Goal: Find specific page/section: Find specific page/section

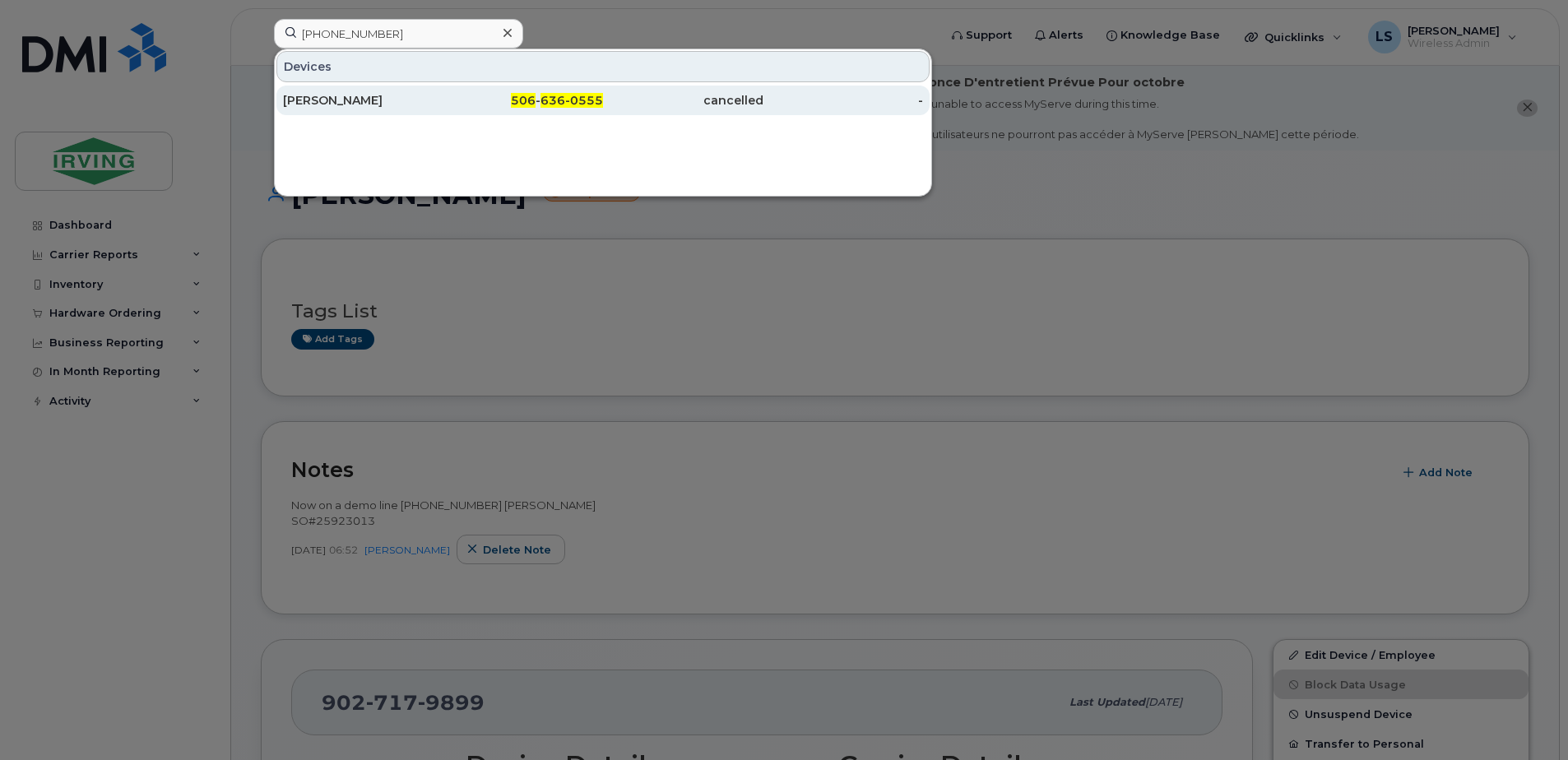
type input "506 636-0555"
click at [548, 100] on span "636-0555" at bounding box center [572, 100] width 62 height 15
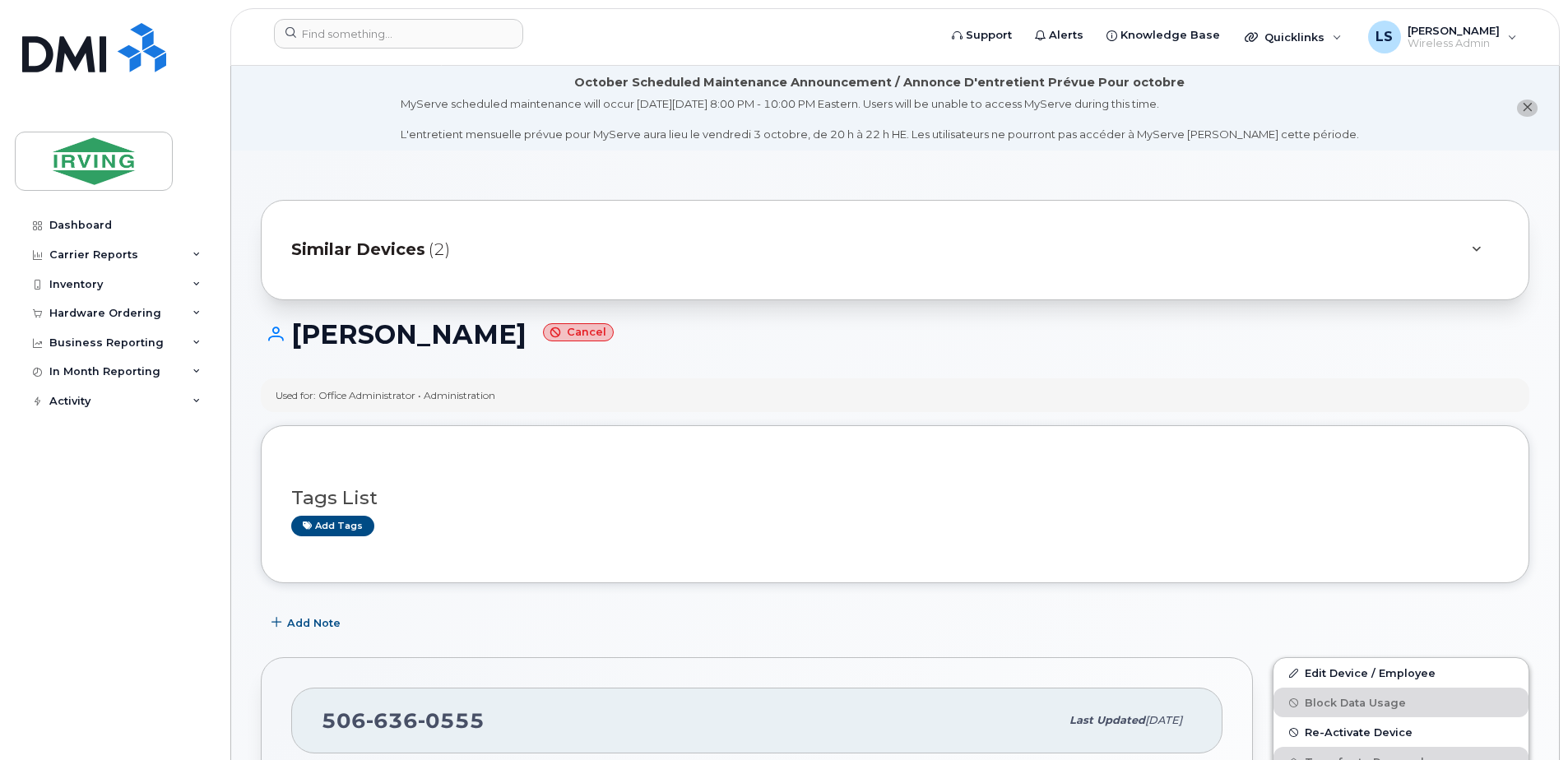
click at [376, 247] on span "Similar Devices" at bounding box center [358, 250] width 134 height 24
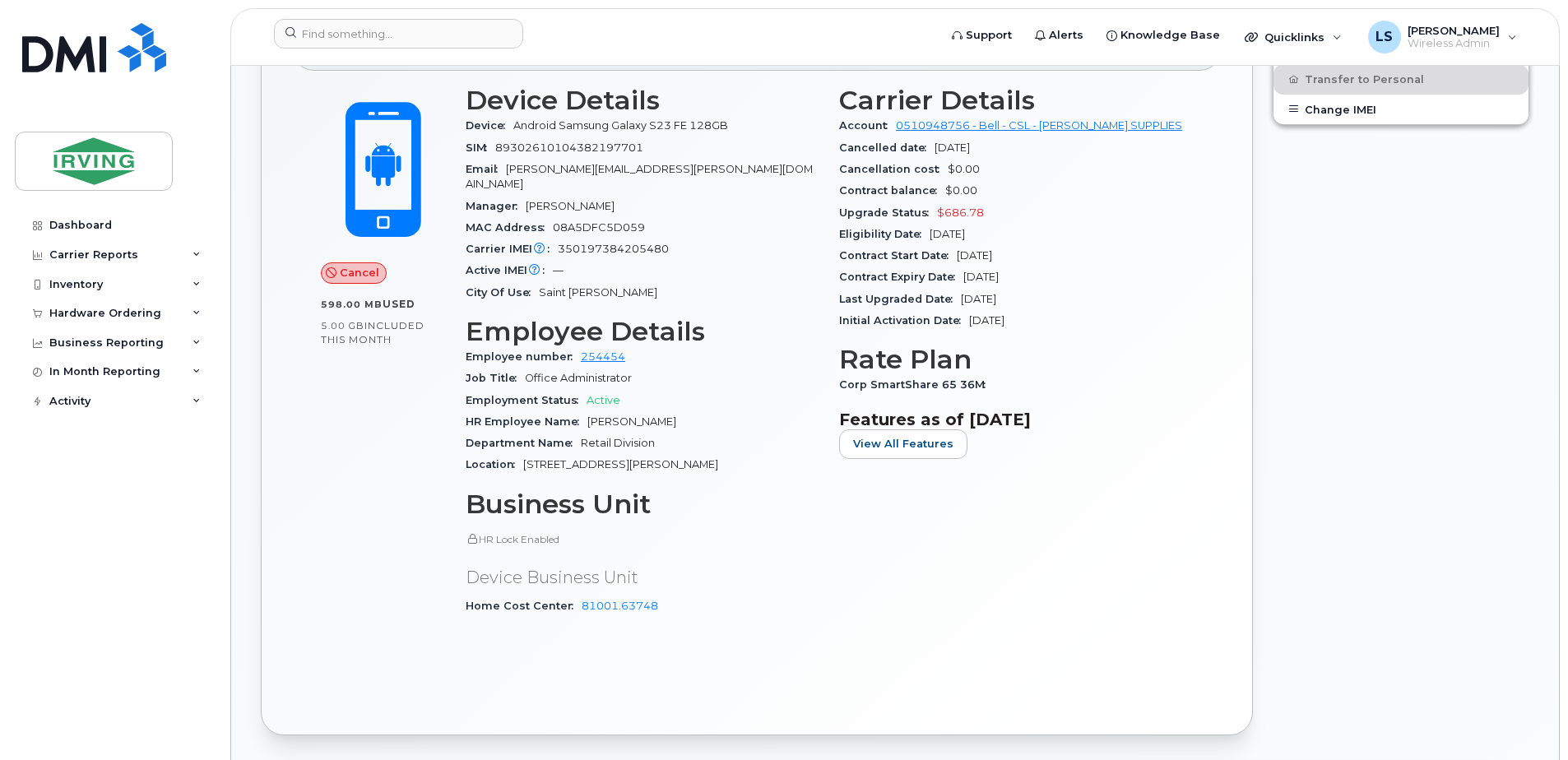
scroll to position [767, 0]
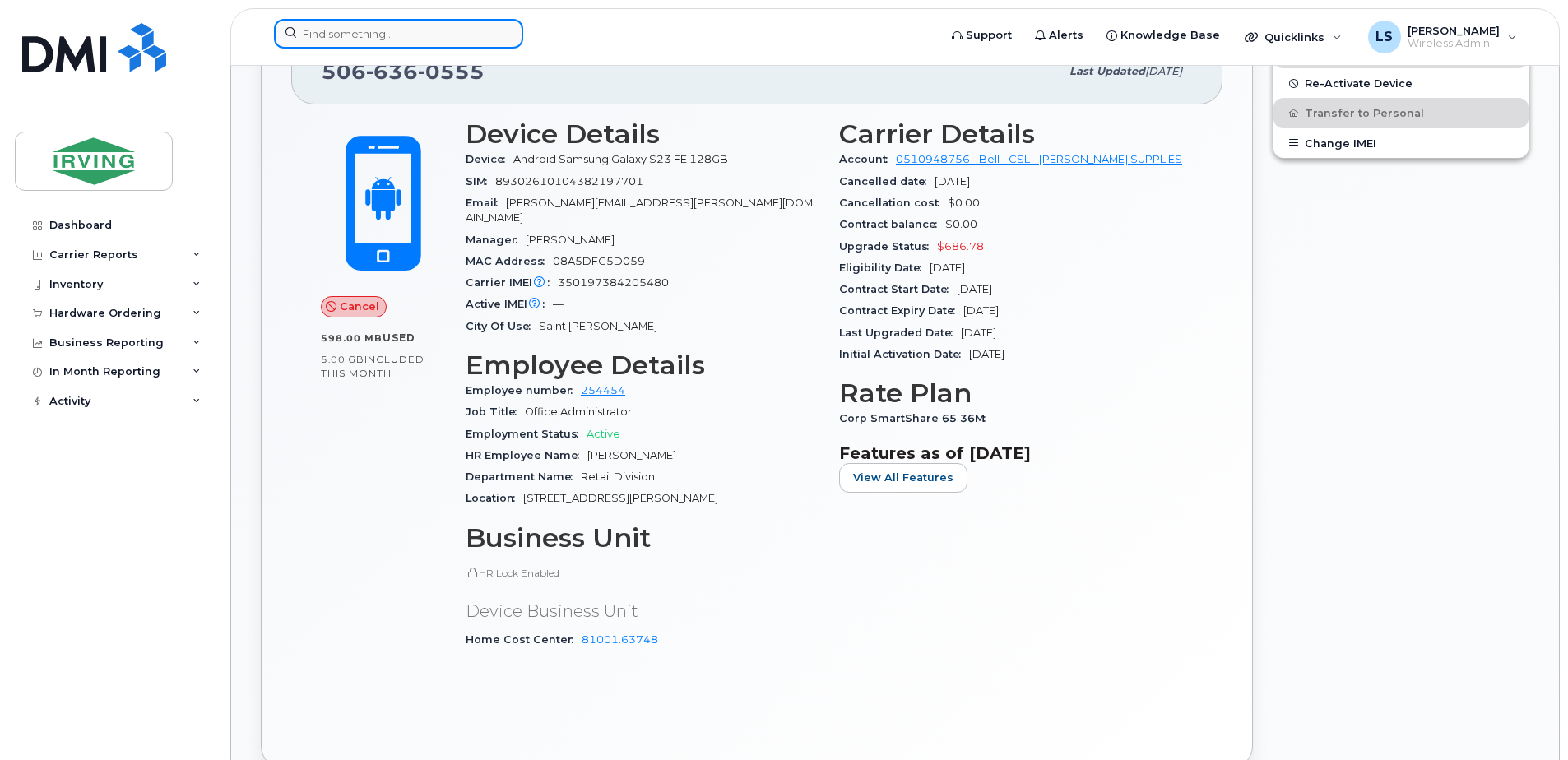
click at [382, 22] on input at bounding box center [399, 33] width 249 height 30
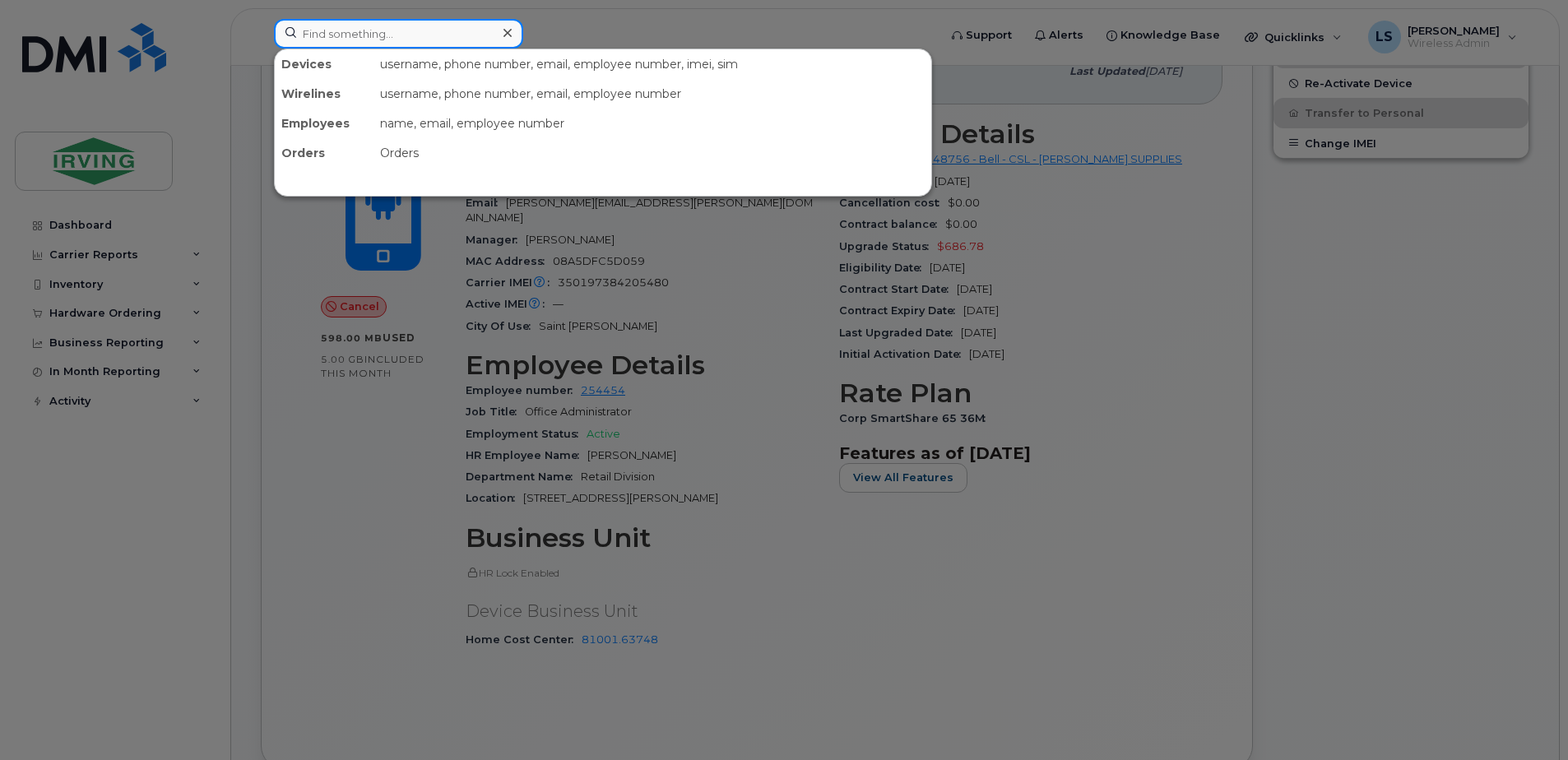
paste input "5063493794"
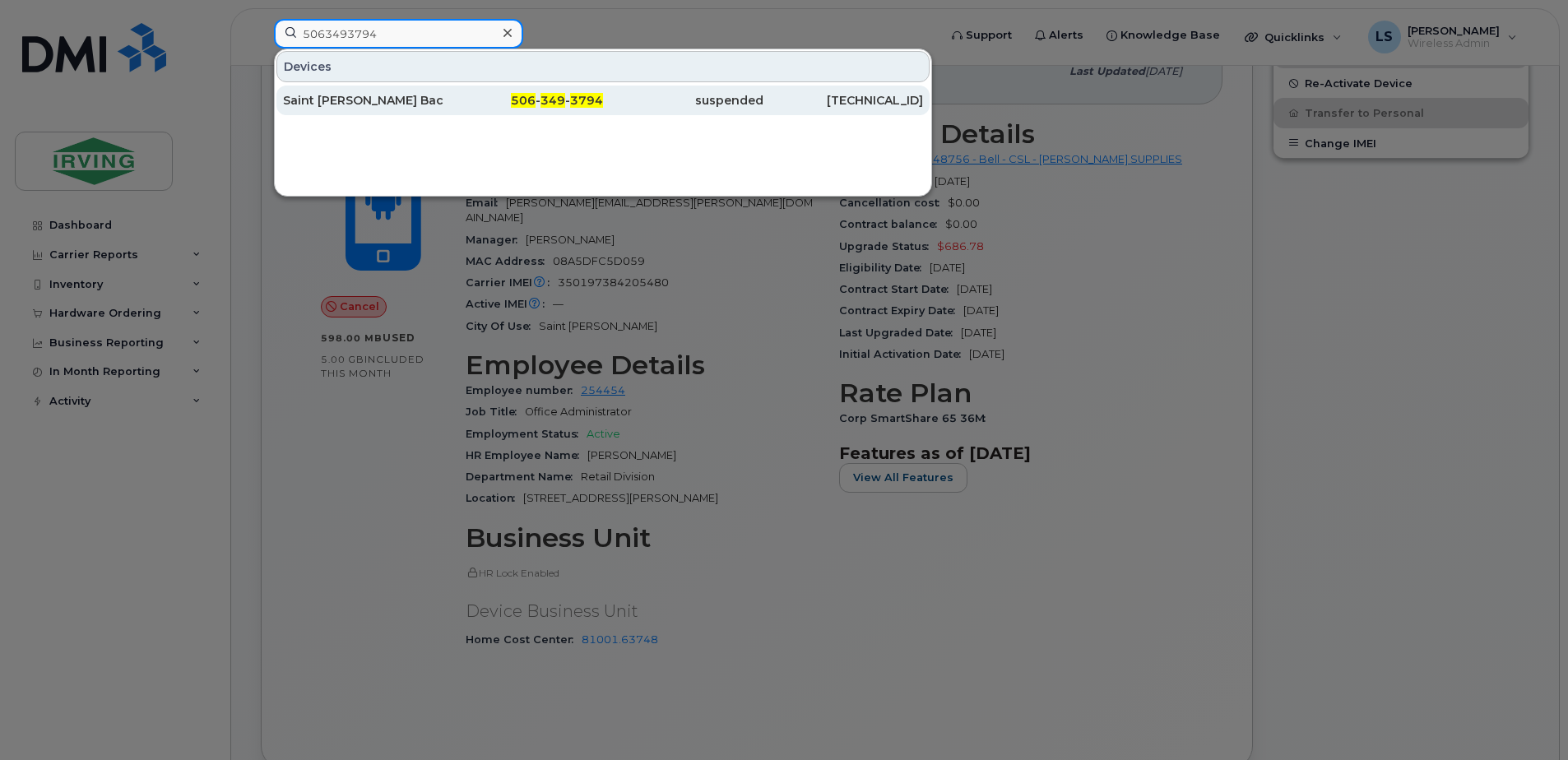
type input "5063493794"
click at [548, 96] on span "349" at bounding box center [553, 100] width 25 height 15
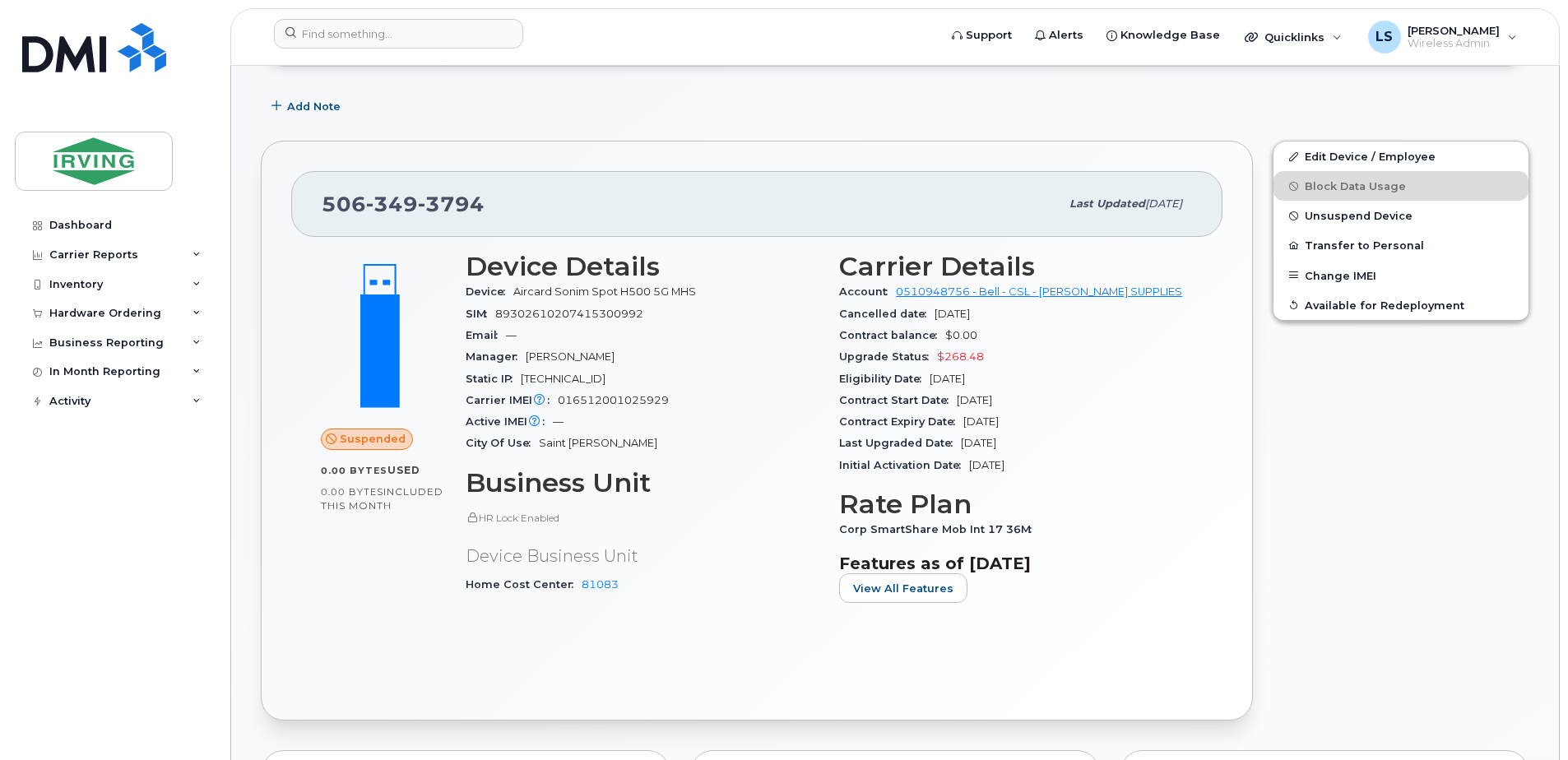
scroll to position [384, 0]
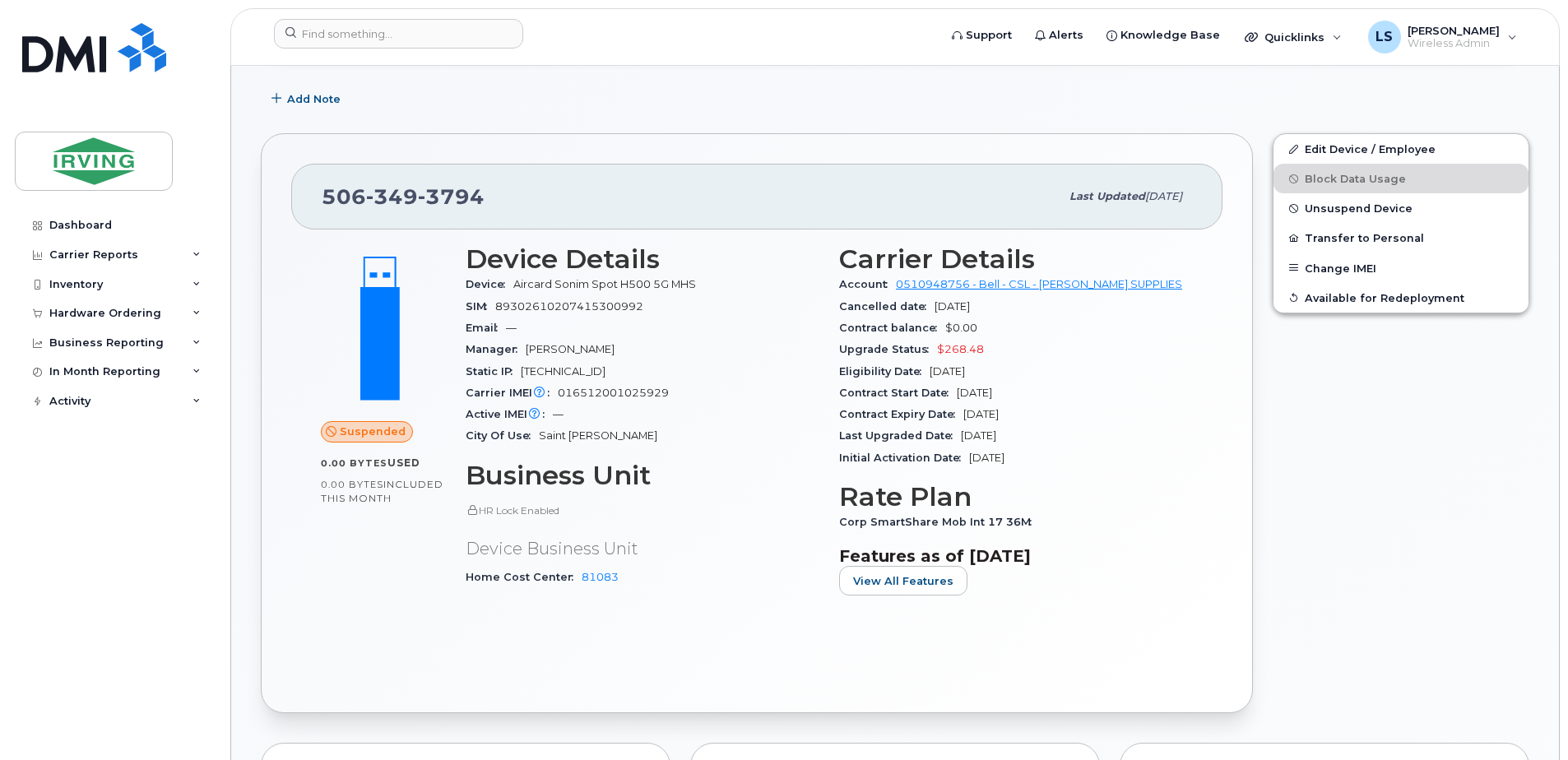
click at [1489, 376] on div "Edit Device / Employee Block Data Usage Unsuspend Device Transfer to Personal C…" at bounding box center [1401, 423] width 276 height 599
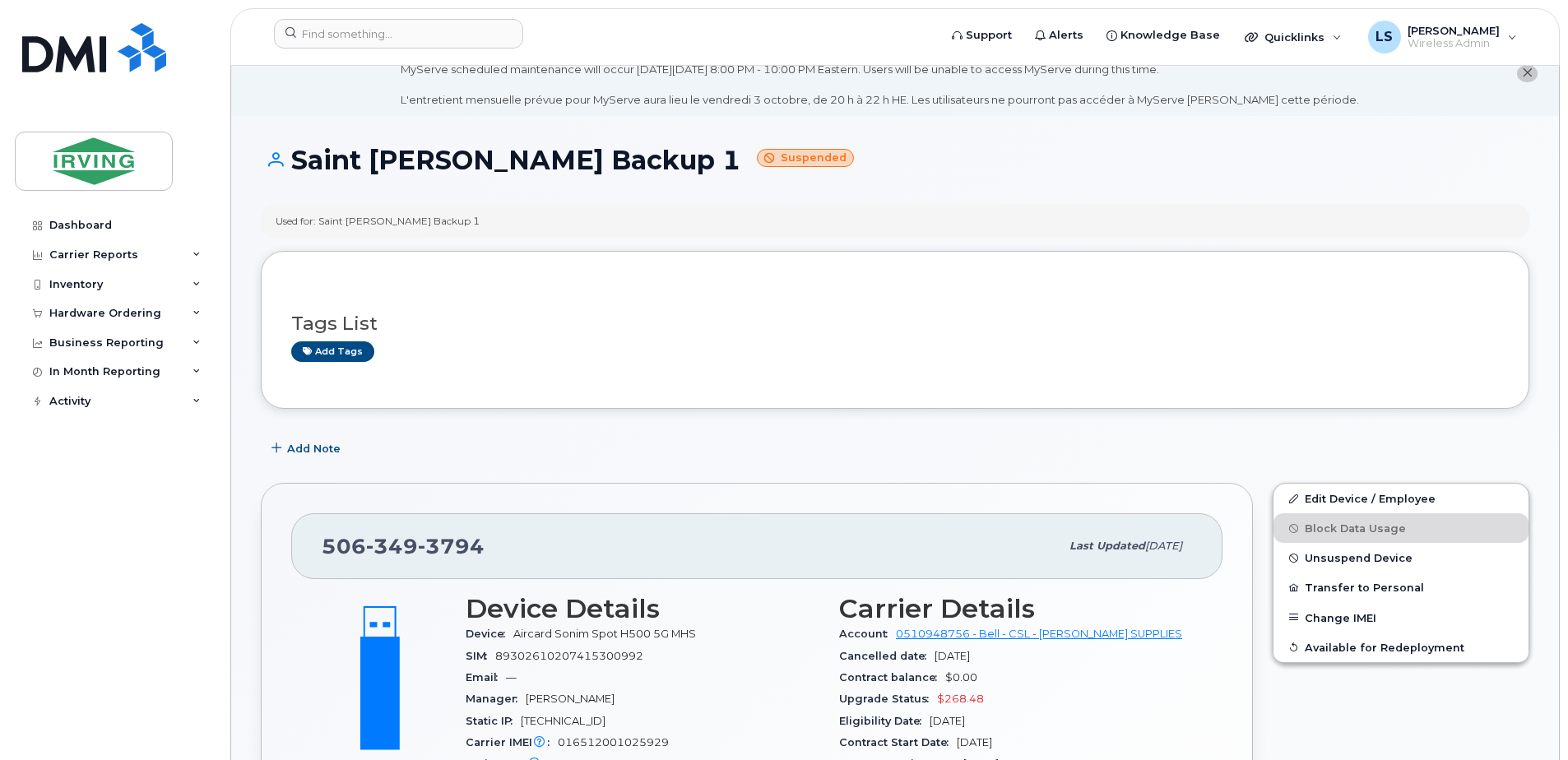
scroll to position [0, 0]
